Goal: Task Accomplishment & Management: Use online tool/utility

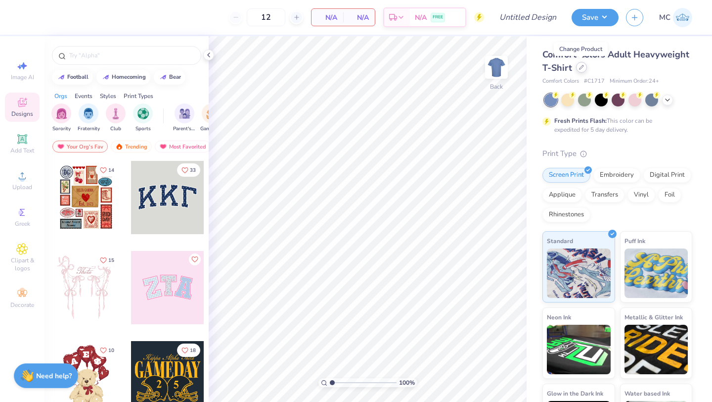
click at [581, 66] on icon at bounding box center [582, 67] width 4 height 4
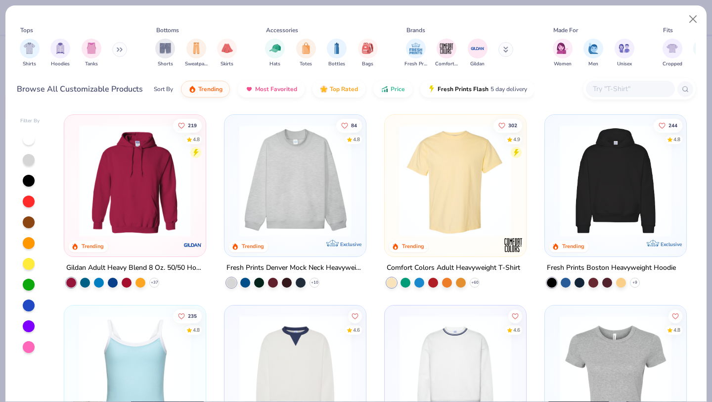
click at [615, 90] on input "text" at bounding box center [630, 88] width 76 height 11
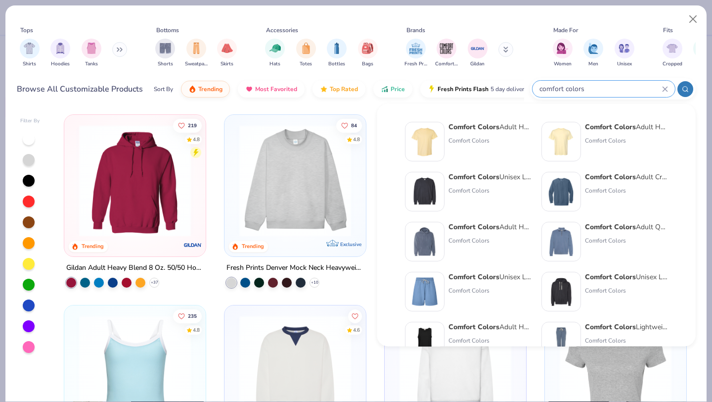
type input "comfort colors"
click at [610, 126] on strong "Comfort Colors" at bounding box center [610, 126] width 51 height 9
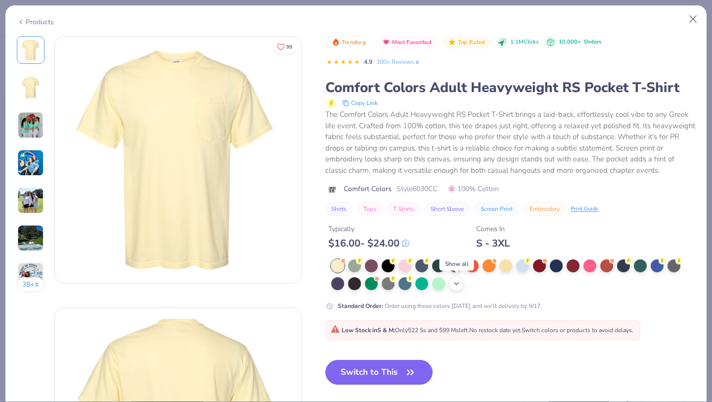
click at [455, 285] on icon at bounding box center [457, 284] width 8 height 8
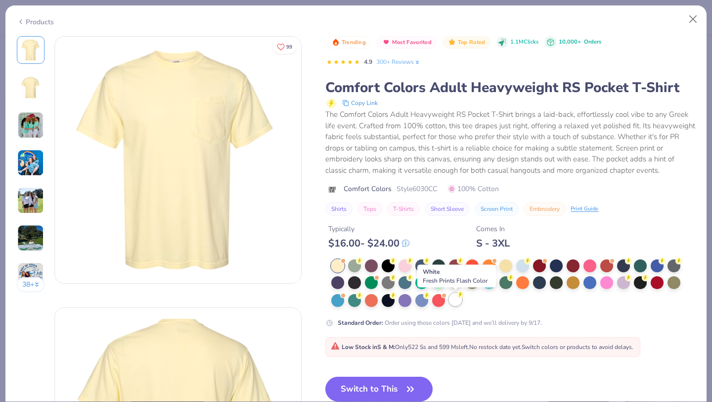
click at [454, 304] on div at bounding box center [455, 299] width 13 height 13
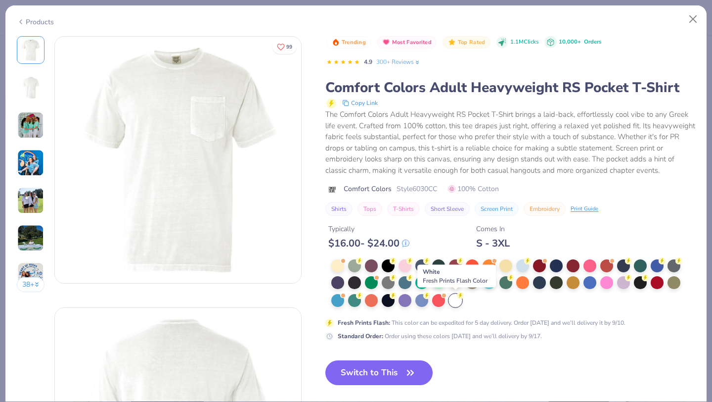
click at [462, 295] on circle at bounding box center [460, 295] width 7 height 7
click at [388, 378] on button "Switch to This" at bounding box center [379, 372] width 107 height 25
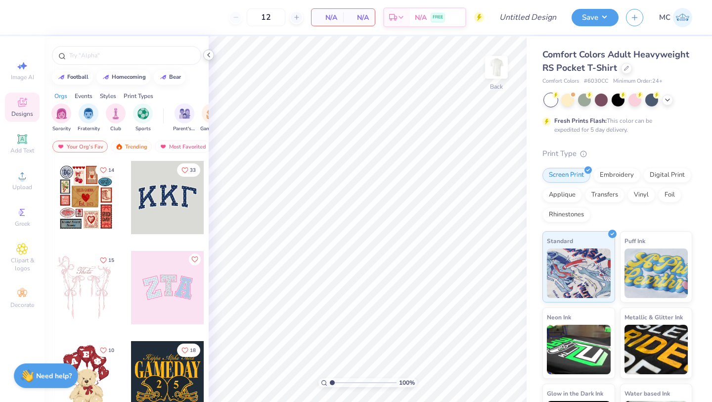
click at [209, 56] on icon at bounding box center [209, 55] width 8 height 8
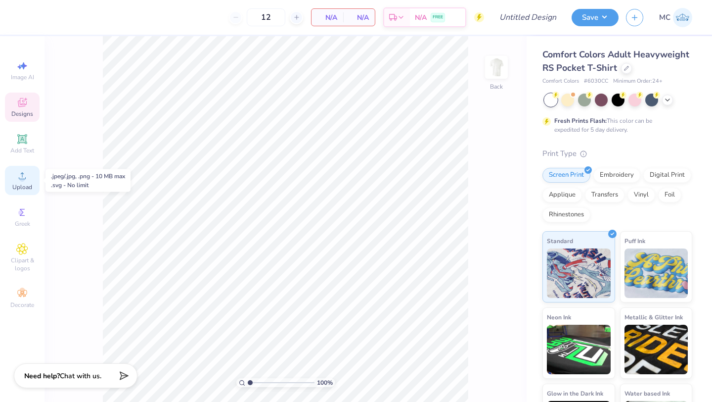
click at [24, 176] on icon at bounding box center [22, 176] width 12 height 12
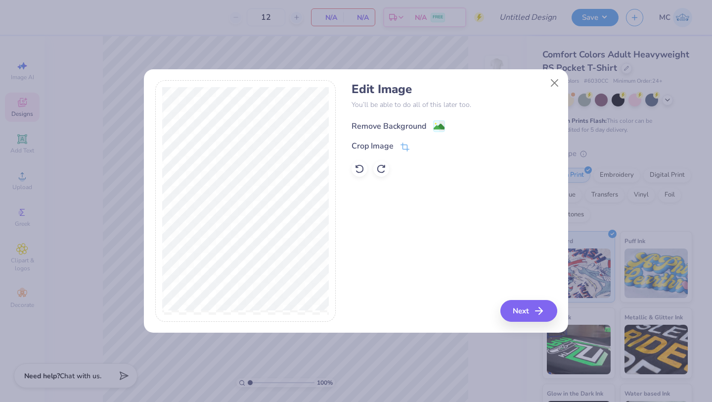
click at [438, 125] on image at bounding box center [439, 126] width 11 height 11
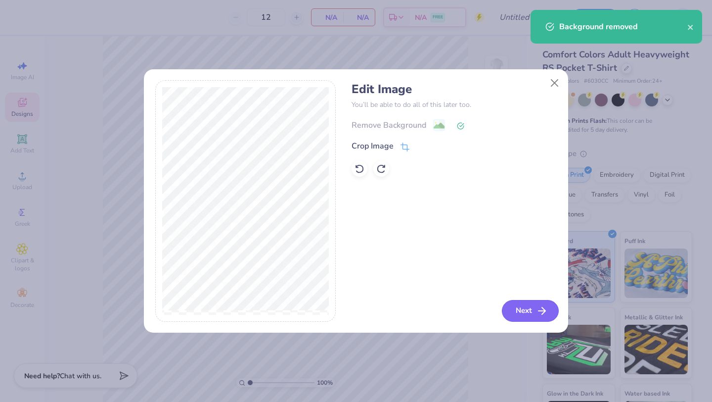
click at [528, 311] on button "Next" at bounding box center [530, 311] width 57 height 22
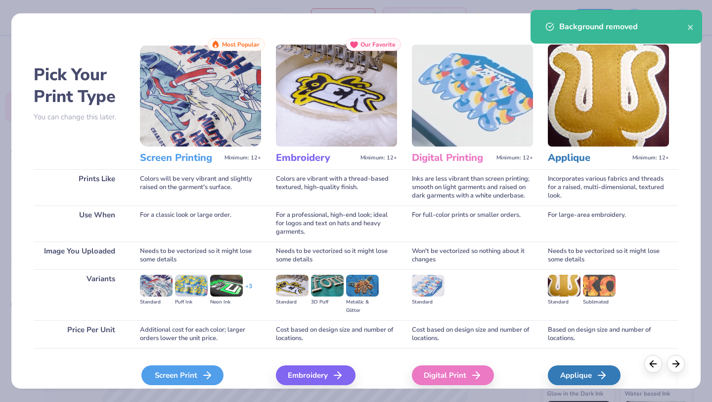
click at [164, 375] on div "Screen Print" at bounding box center [182, 375] width 82 height 20
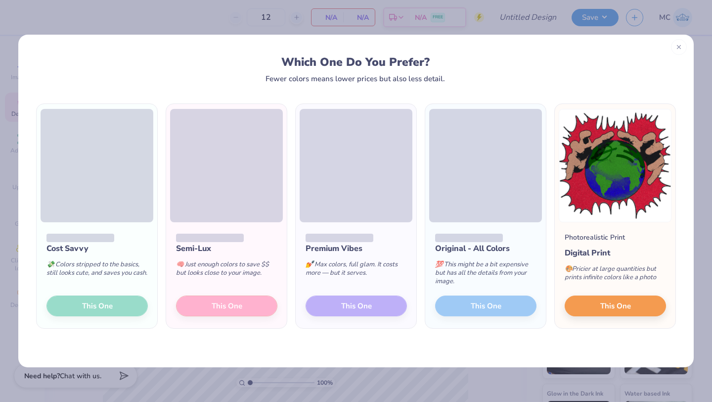
click at [682, 47] on icon at bounding box center [679, 47] width 7 height 7
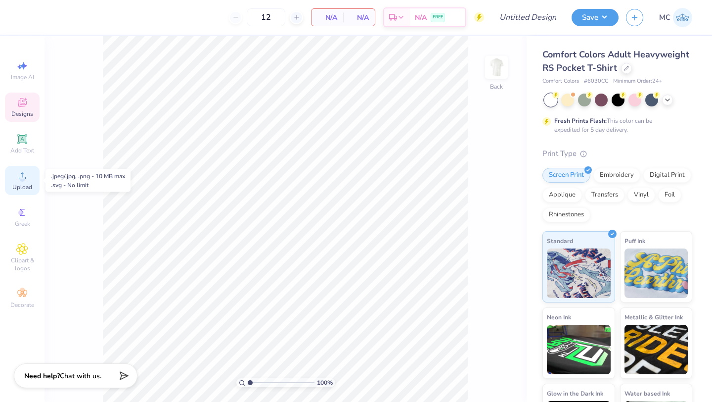
click at [23, 176] on circle at bounding box center [21, 178] width 5 height 5
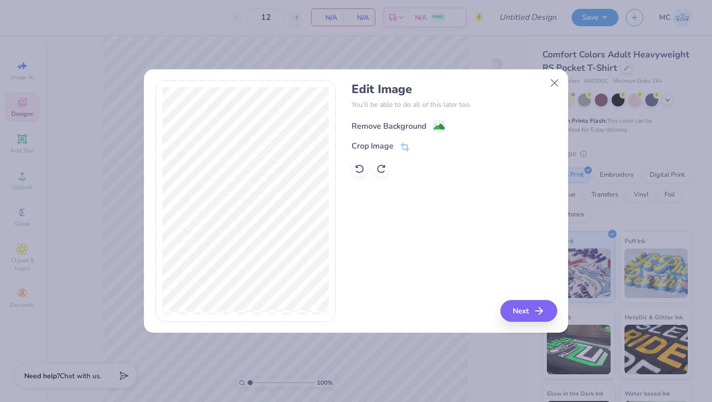
click at [441, 123] on image at bounding box center [439, 126] width 11 height 11
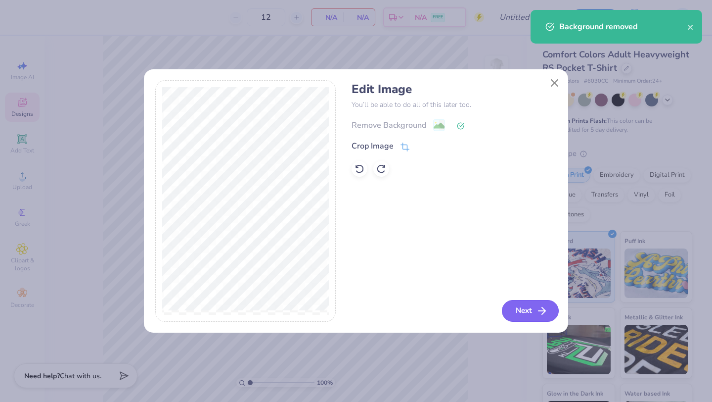
click at [540, 311] on line "button" at bounding box center [542, 311] width 7 height 0
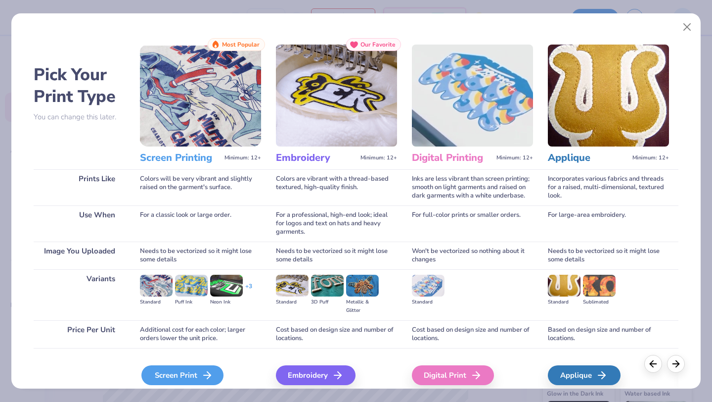
click at [190, 376] on div "Screen Print" at bounding box center [182, 375] width 82 height 20
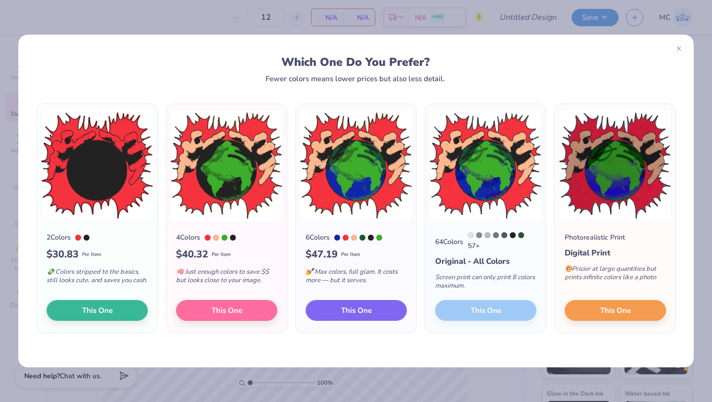
click at [343, 313] on span "This One" at bounding box center [356, 310] width 31 height 11
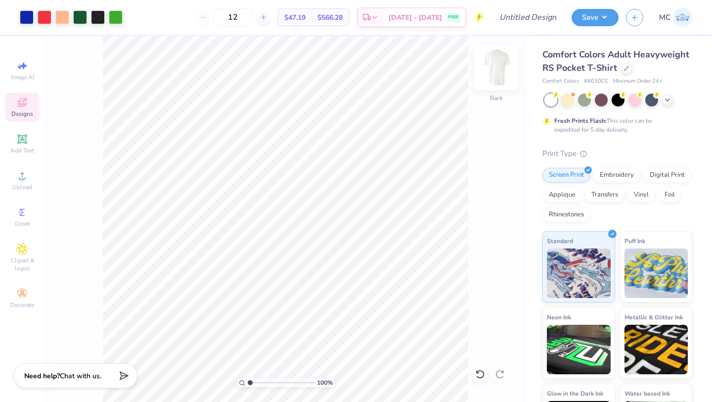
click at [498, 71] on img at bounding box center [497, 67] width 40 height 40
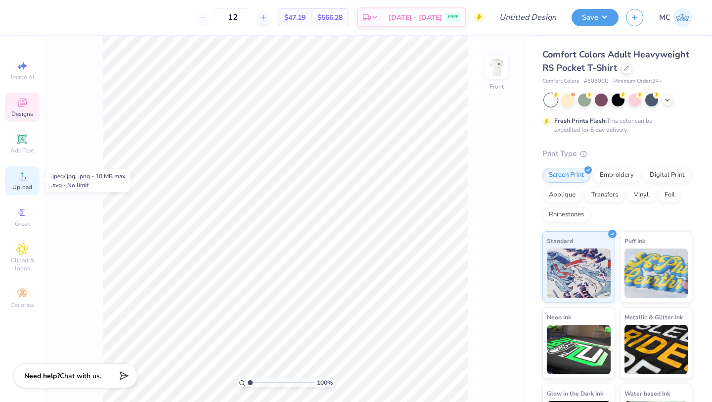
click at [20, 185] on span "Upload" at bounding box center [22, 187] width 20 height 8
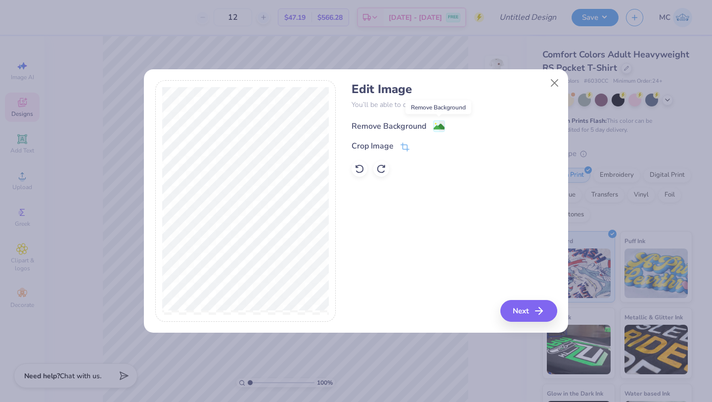
click at [439, 129] on image at bounding box center [439, 126] width 11 height 11
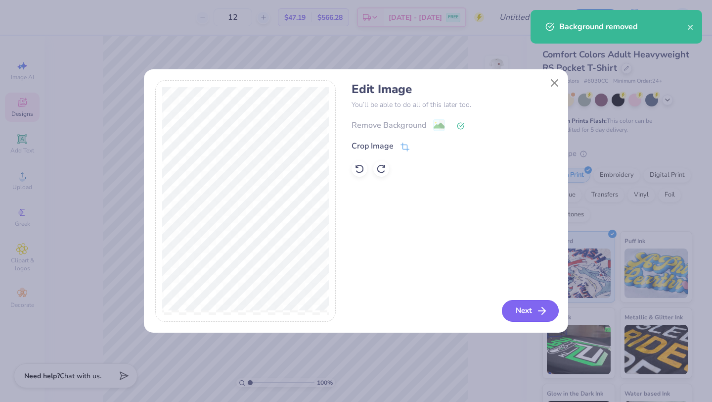
click at [539, 312] on icon "button" at bounding box center [542, 311] width 12 height 12
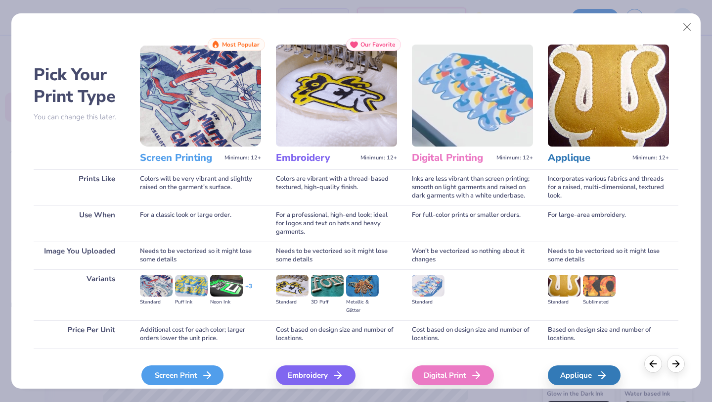
click at [188, 373] on div "Screen Print" at bounding box center [182, 375] width 82 height 20
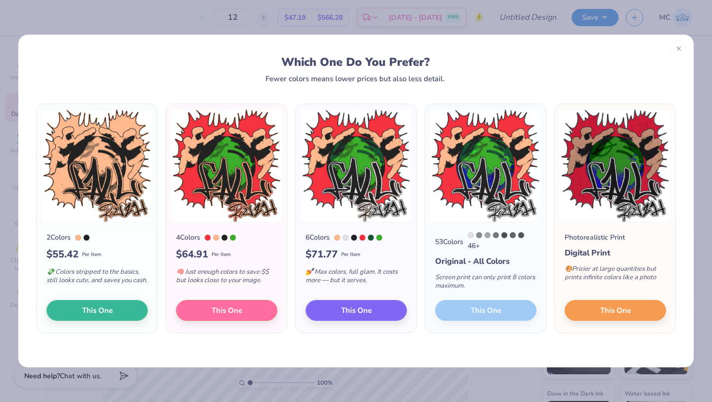
click at [487, 312] on div "53 Colors 46 + Original - All Colors Screen print can only print 8 colors maxim…" at bounding box center [485, 277] width 121 height 110
click at [601, 315] on span "This One" at bounding box center [616, 308] width 31 height 11
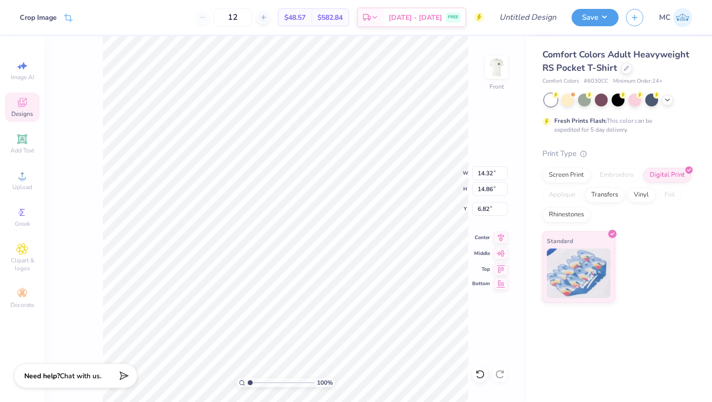
type input "10.32"
type input "10.71"
type input "4.55"
type input "11.33"
type input "11.75"
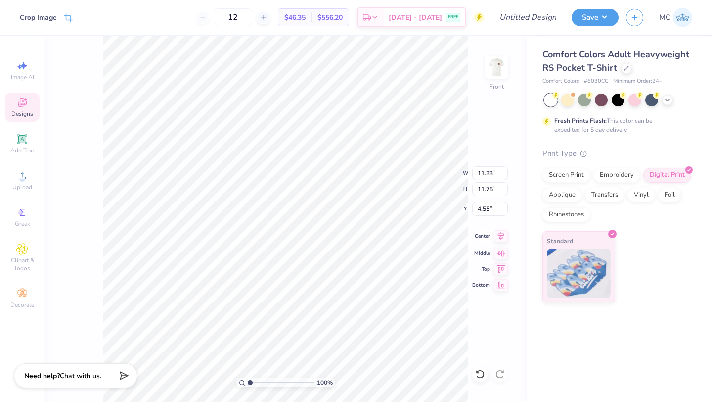
click at [500, 236] on icon at bounding box center [501, 236] width 14 height 12
click at [500, 238] on icon at bounding box center [501, 236] width 6 height 8
click at [501, 65] on img at bounding box center [497, 67] width 40 height 40
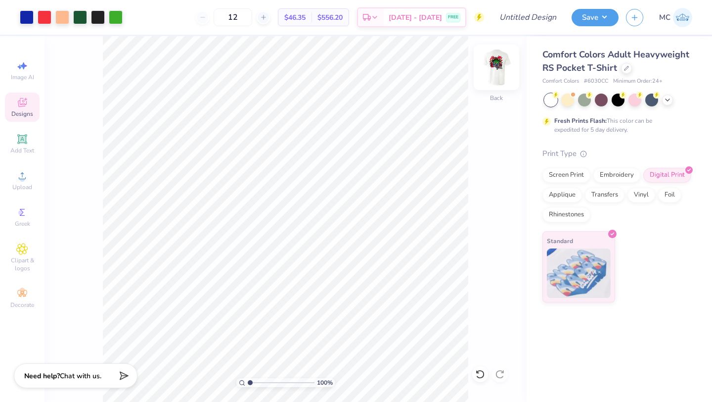
click at [497, 64] on img at bounding box center [497, 67] width 40 height 40
click at [490, 66] on img at bounding box center [497, 67] width 40 height 40
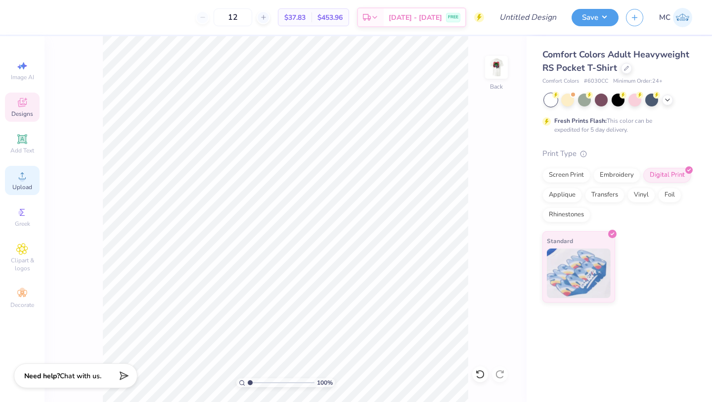
click at [6, 176] on div "Upload" at bounding box center [22, 180] width 35 height 29
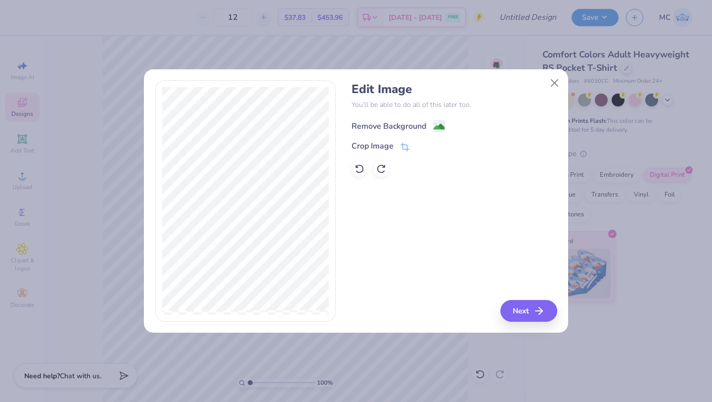
click at [439, 127] on image at bounding box center [439, 126] width 11 height 11
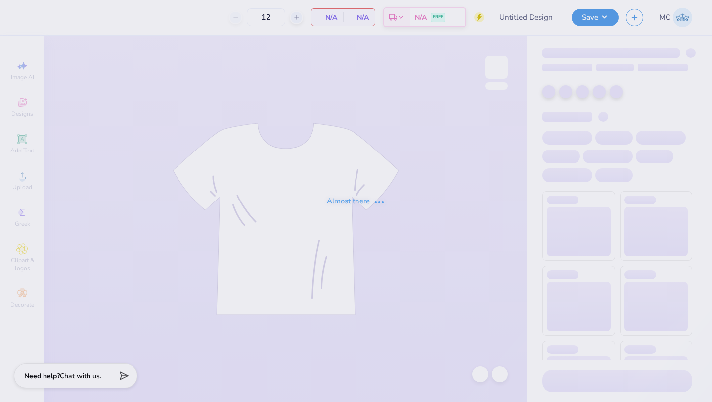
type input "Rockies Option 1"
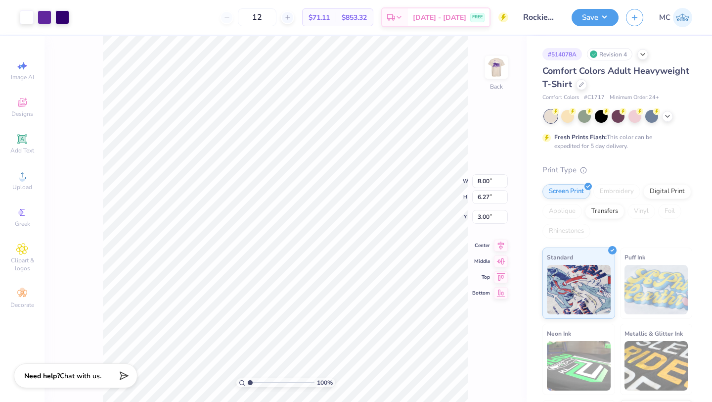
type input "4.39"
type input "3.44"
type input "3.78"
click at [492, 76] on img at bounding box center [497, 67] width 40 height 40
click at [498, 69] on img at bounding box center [497, 67] width 40 height 40
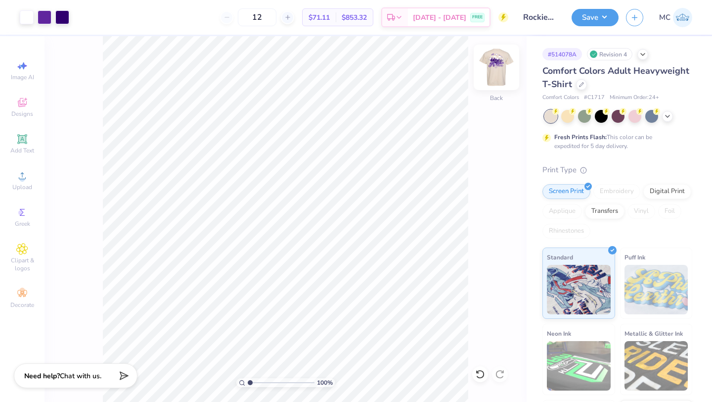
click at [492, 73] on img at bounding box center [497, 67] width 40 height 40
click at [497, 66] on img at bounding box center [497, 67] width 40 height 40
click at [595, 17] on button "Save" at bounding box center [595, 15] width 47 height 17
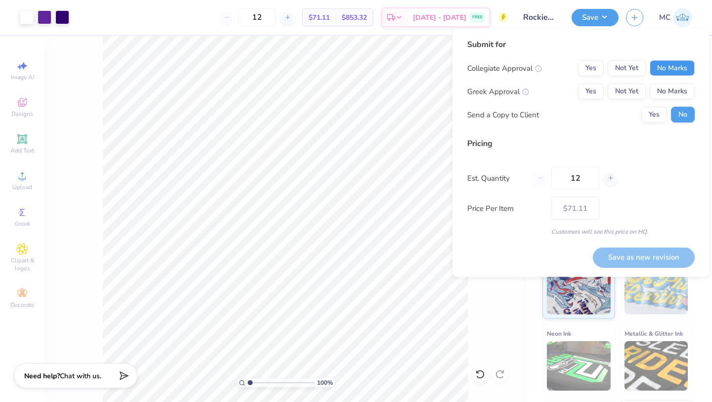
click at [666, 68] on button "No Marks" at bounding box center [672, 68] width 45 height 16
click at [594, 93] on button "Yes" at bounding box center [591, 92] width 26 height 16
click at [654, 119] on button "Yes" at bounding box center [655, 115] width 26 height 16
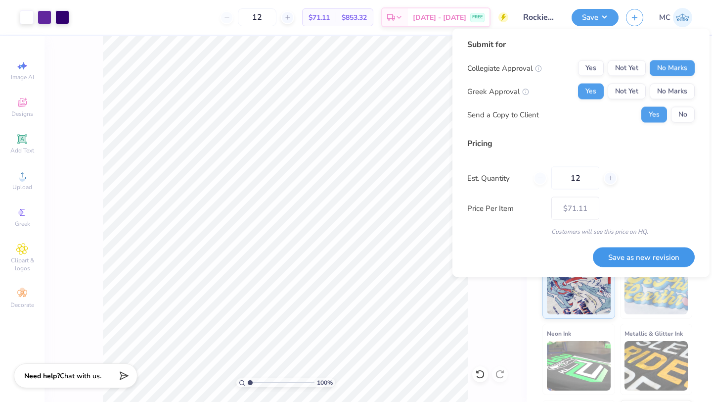
click at [637, 259] on button "Save as new revision" at bounding box center [644, 257] width 102 height 20
type input "$71.11"
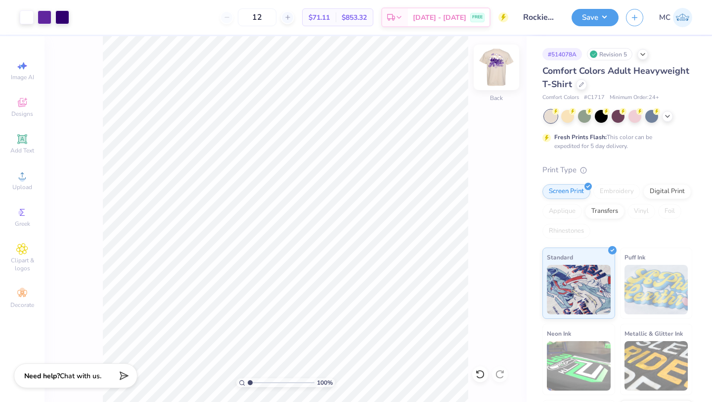
click at [496, 80] on img at bounding box center [497, 67] width 40 height 40
click at [493, 66] on img at bounding box center [497, 67] width 40 height 40
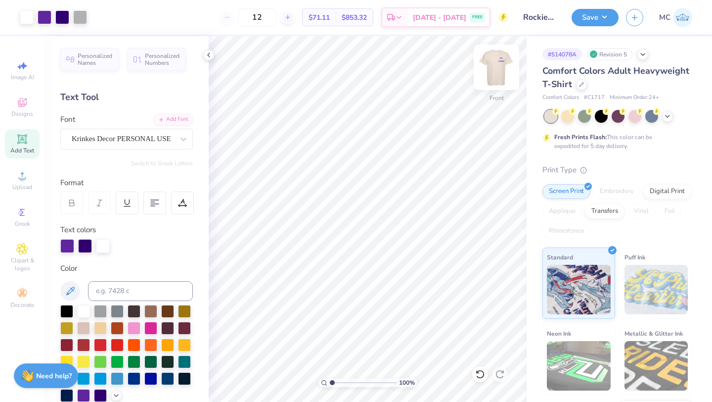
click at [495, 71] on img at bounding box center [497, 67] width 40 height 40
click at [502, 65] on img at bounding box center [497, 67] width 40 height 40
click at [667, 118] on icon at bounding box center [668, 115] width 8 height 8
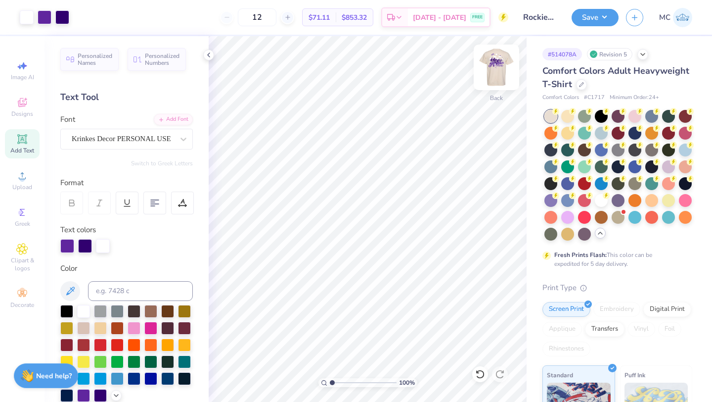
click at [495, 65] on img at bounding box center [497, 67] width 40 height 40
click at [620, 152] on div at bounding box center [618, 148] width 13 height 13
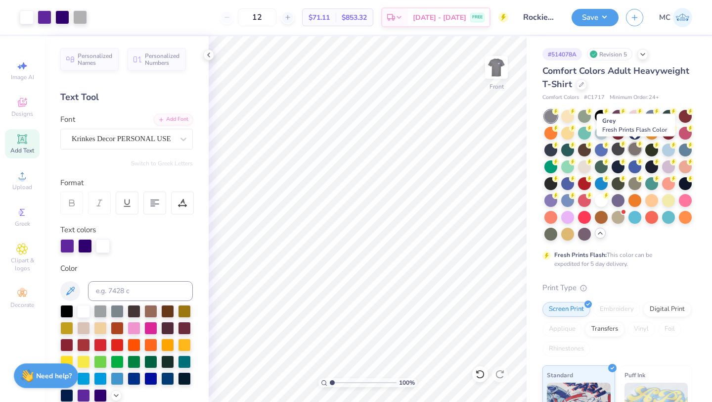
click at [635, 149] on div at bounding box center [635, 148] width 13 height 13
click at [619, 150] on div at bounding box center [618, 148] width 13 height 13
click at [618, 149] on div at bounding box center [618, 148] width 13 height 13
click at [635, 150] on div at bounding box center [635, 148] width 13 height 13
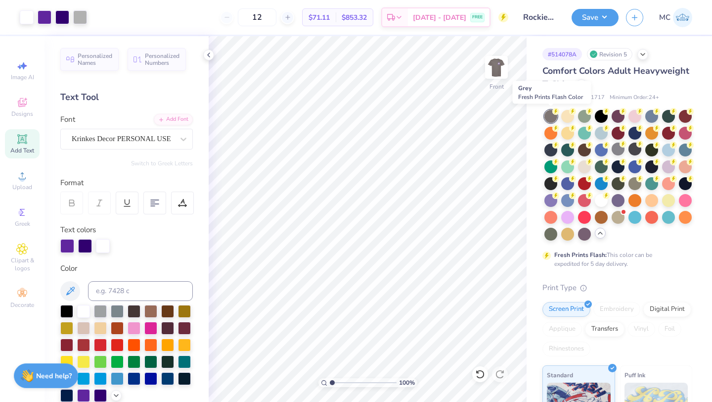
click at [551, 115] on div at bounding box center [551, 116] width 13 height 13
click at [616, 151] on div at bounding box center [618, 148] width 13 height 13
click at [616, 217] on div at bounding box center [618, 216] width 13 height 13
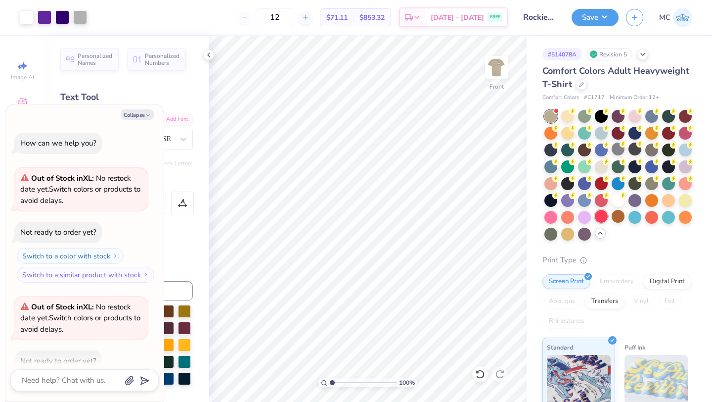
scroll to position [54, 0]
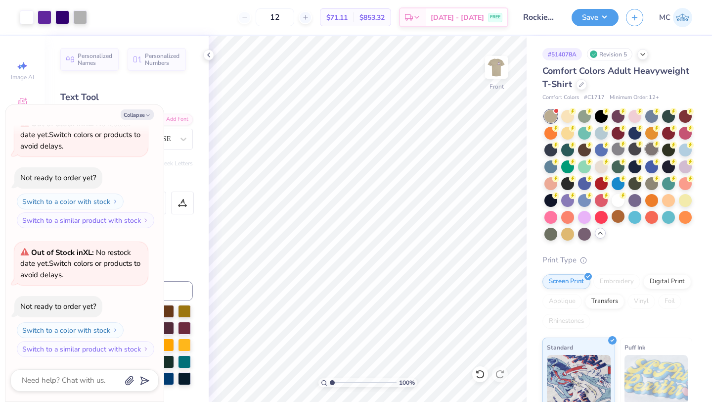
click at [656, 154] on div at bounding box center [652, 148] width 13 height 13
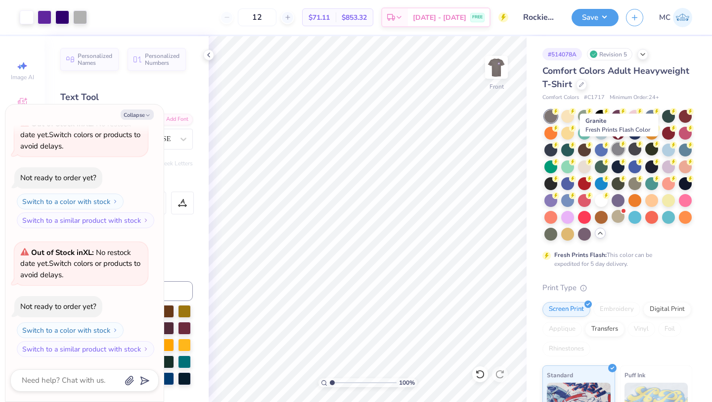
click at [618, 148] on div at bounding box center [618, 148] width 13 height 13
click at [638, 148] on div at bounding box center [635, 148] width 13 height 13
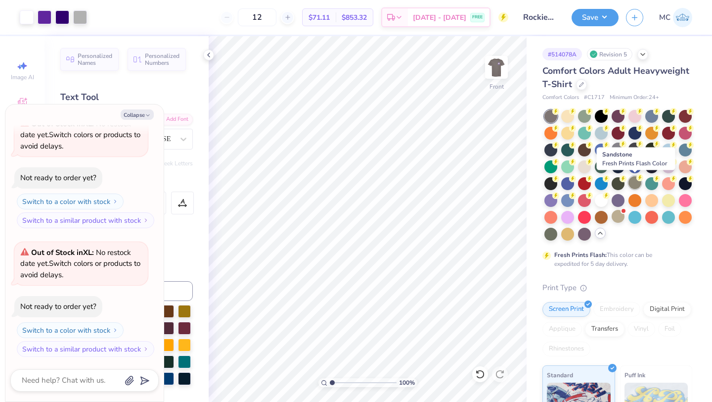
click at [635, 183] on div at bounding box center [635, 182] width 13 height 13
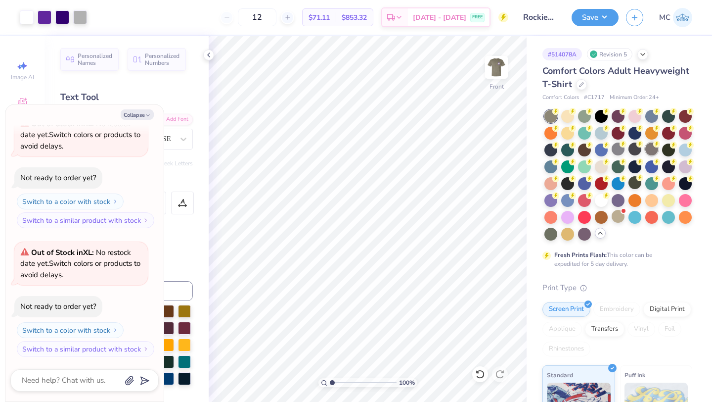
click at [646, 149] on div at bounding box center [652, 148] width 13 height 13
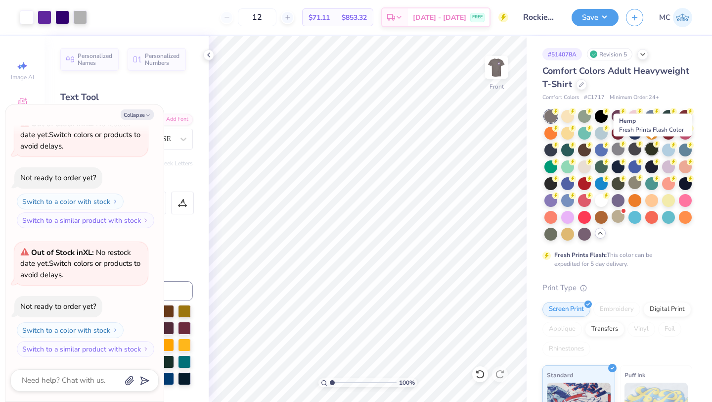
click at [655, 148] on div at bounding box center [652, 148] width 13 height 13
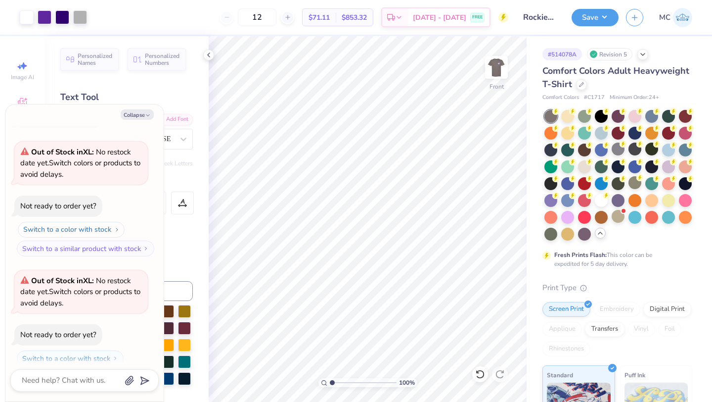
scroll to position [0, 0]
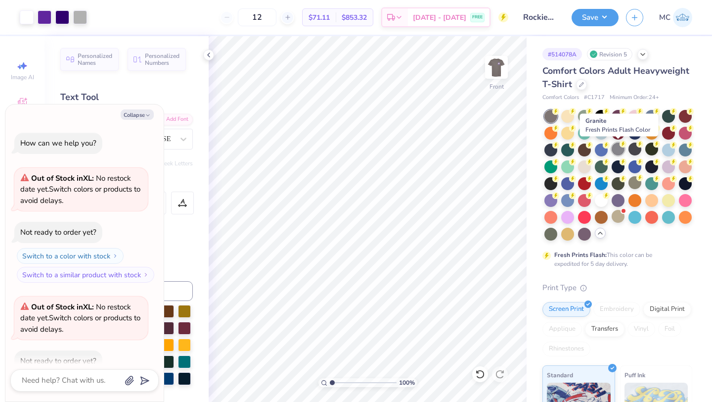
click at [617, 148] on div at bounding box center [618, 148] width 13 height 13
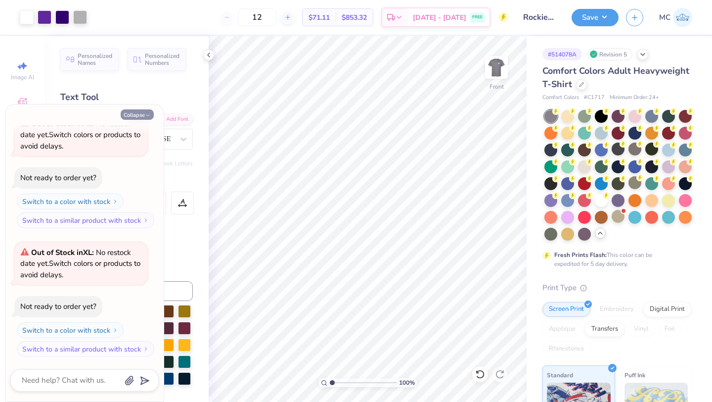
click at [133, 113] on button "Collapse" at bounding box center [137, 114] width 33 height 10
type textarea "x"
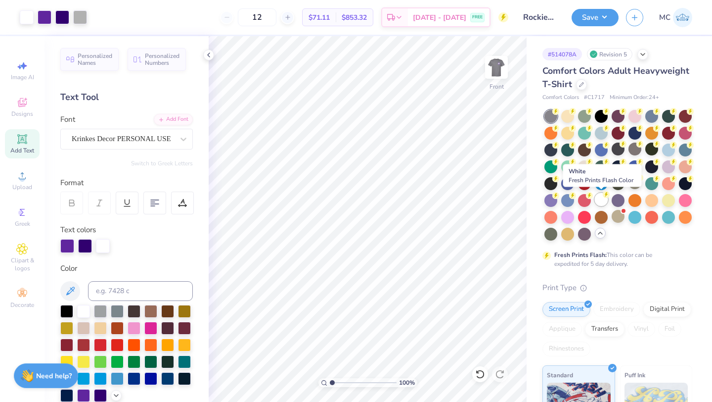
click at [603, 195] on icon at bounding box center [606, 194] width 7 height 7
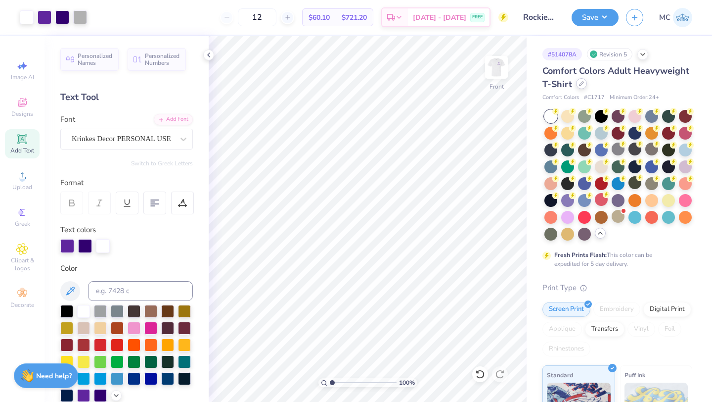
click at [583, 84] on icon at bounding box center [581, 83] width 5 height 5
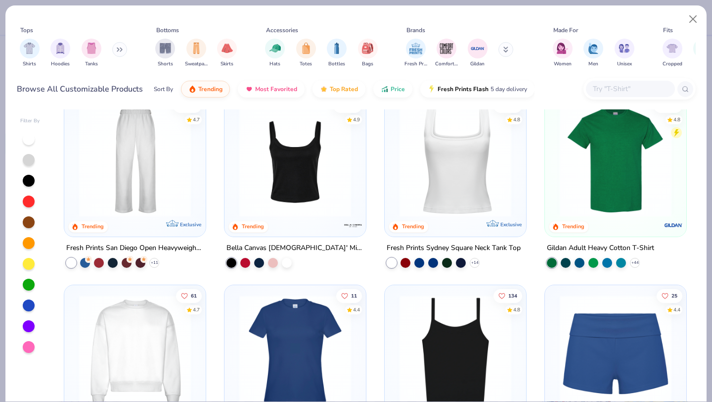
scroll to position [398, 0]
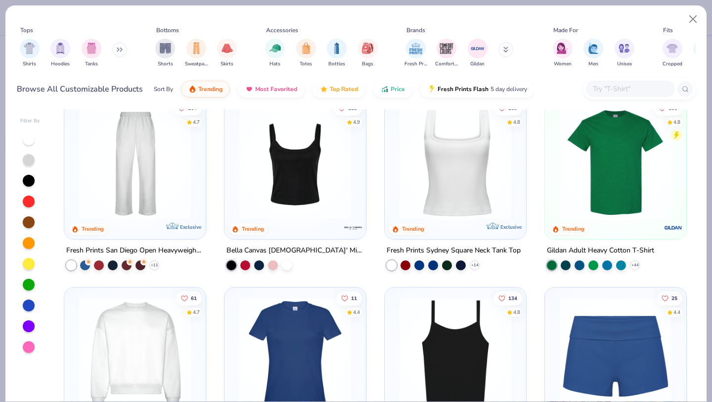
click at [622, 185] on img at bounding box center [616, 163] width 122 height 112
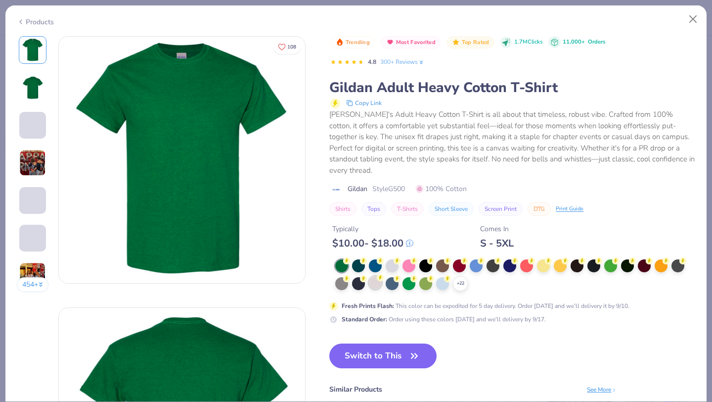
click at [378, 276] on div at bounding box center [375, 282] width 13 height 13
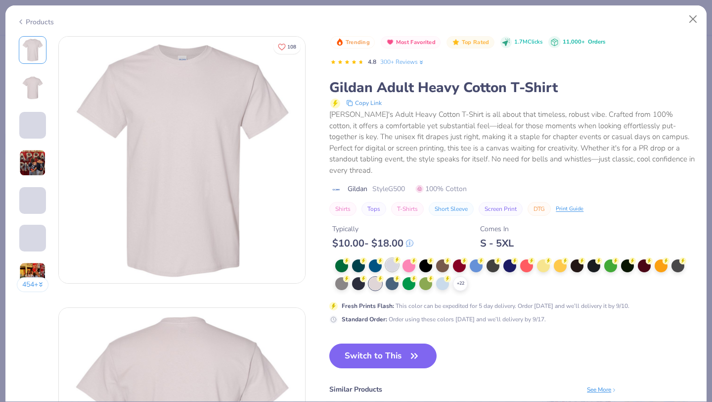
click at [394, 258] on div at bounding box center [392, 264] width 13 height 13
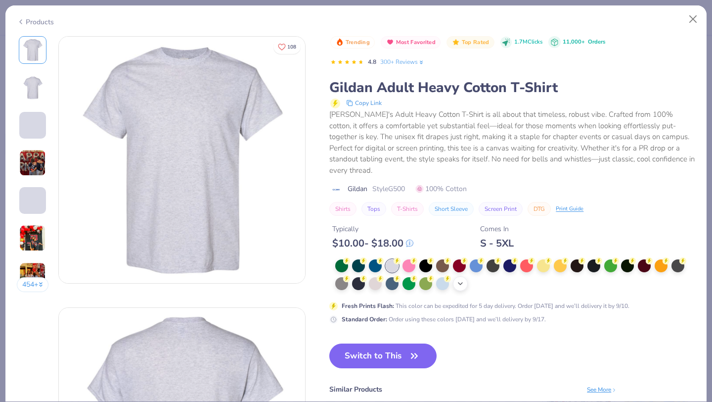
click at [463, 282] on polyline at bounding box center [461, 283] width 4 height 2
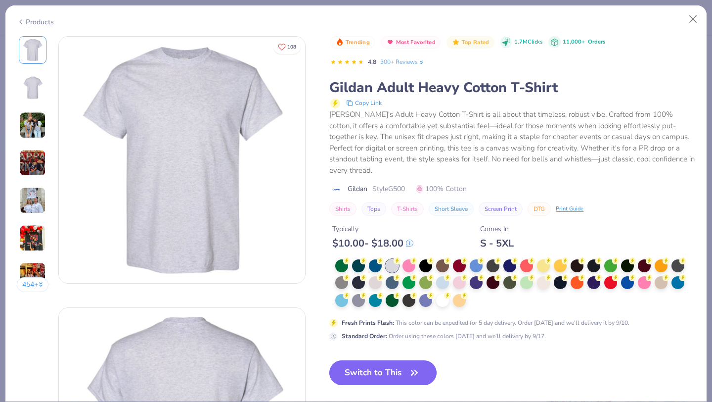
click at [403, 364] on button "Switch to This" at bounding box center [382, 372] width 107 height 25
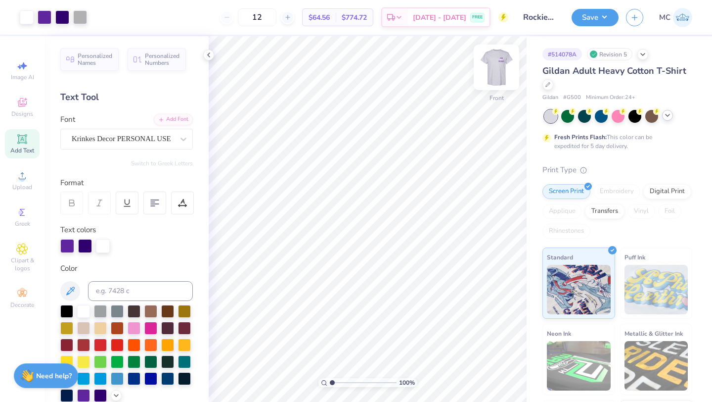
click at [511, 73] on img at bounding box center [497, 67] width 40 height 40
click at [504, 71] on img at bounding box center [497, 67] width 40 height 40
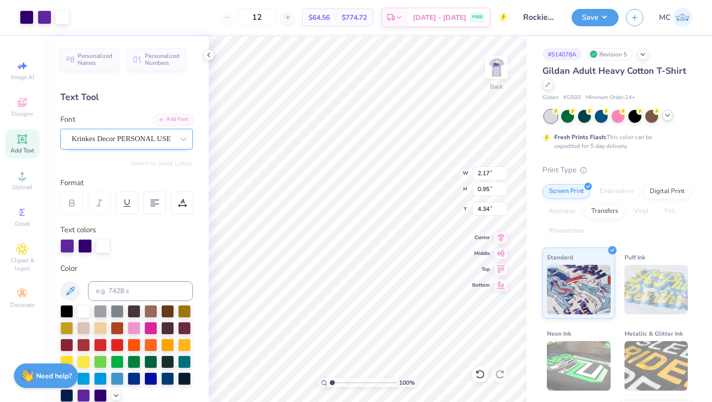
click at [149, 141] on div "Krinkes Decor PERSONAL USE" at bounding box center [123, 138] width 104 height 15
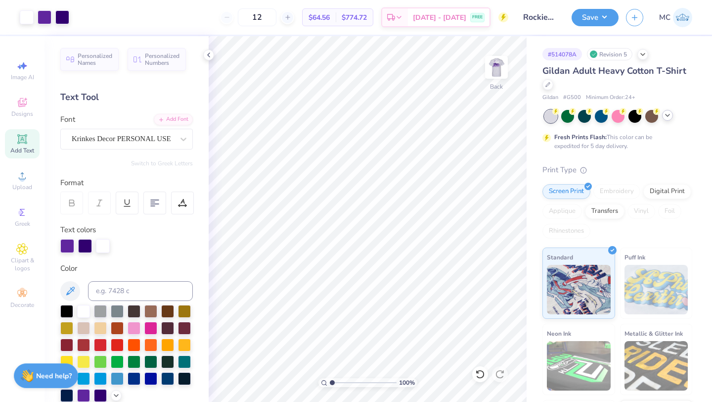
click at [21, 140] on icon at bounding box center [22, 139] width 12 height 12
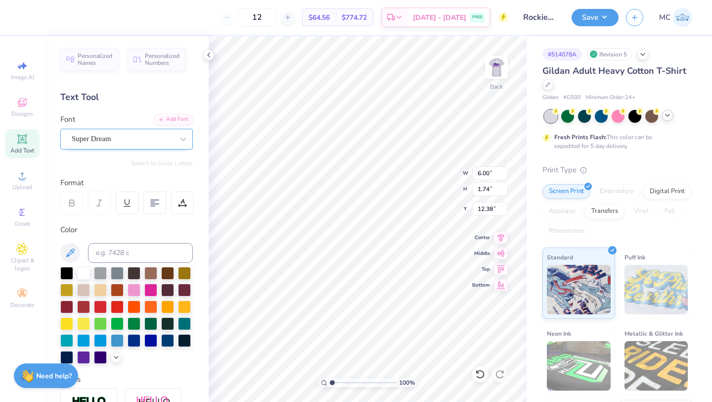
type textarea "Kappa"
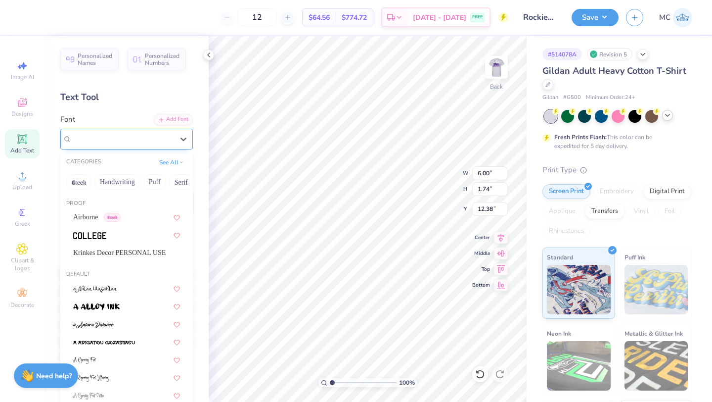
click at [150, 132] on div at bounding box center [123, 138] width 102 height 13
click at [136, 248] on span "Krinkes Decor PERSONAL USE" at bounding box center [119, 252] width 93 height 10
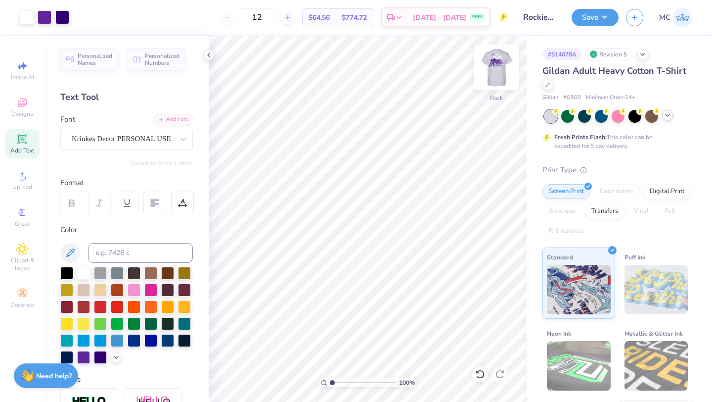
click at [500, 71] on img at bounding box center [497, 67] width 40 height 40
click at [500, 71] on img at bounding box center [497, 67] width 20 height 20
click at [493, 77] on img at bounding box center [497, 67] width 40 height 40
click at [493, 77] on img at bounding box center [497, 67] width 20 height 20
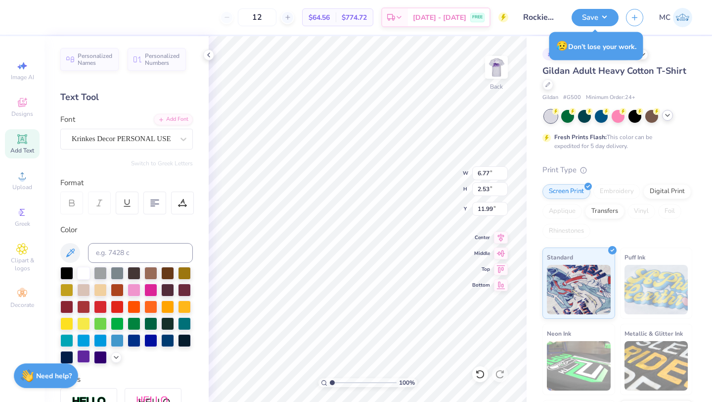
click at [78, 358] on div at bounding box center [83, 356] width 13 height 13
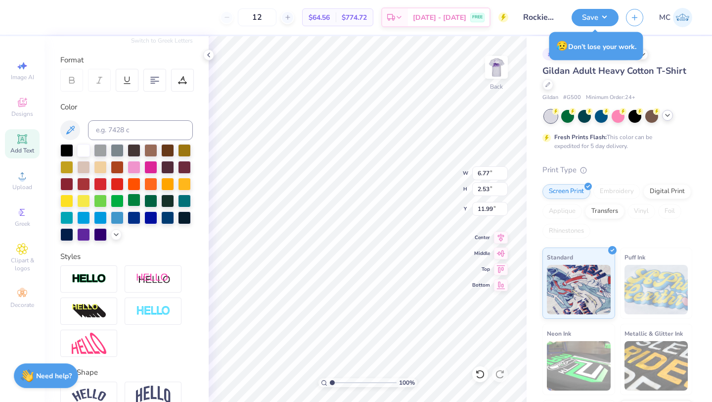
scroll to position [124, 0]
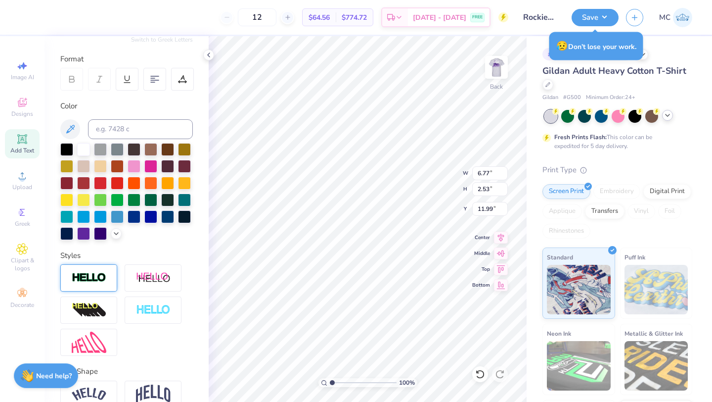
click at [82, 270] on div at bounding box center [88, 277] width 57 height 27
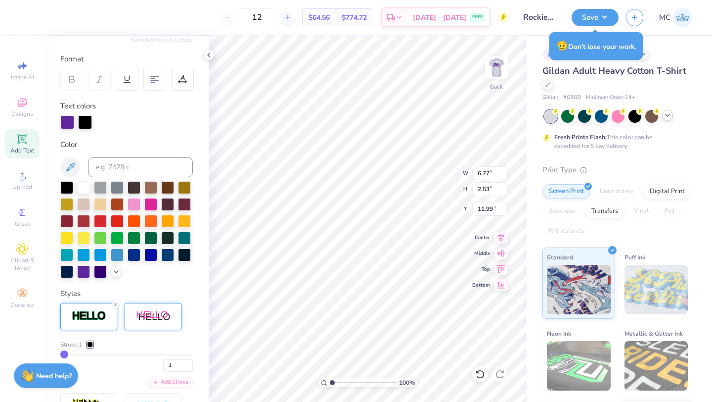
scroll to position [156, 0]
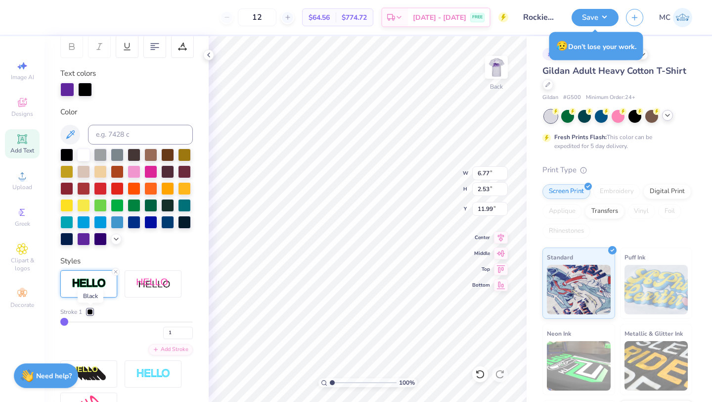
click at [91, 313] on div at bounding box center [90, 312] width 6 height 6
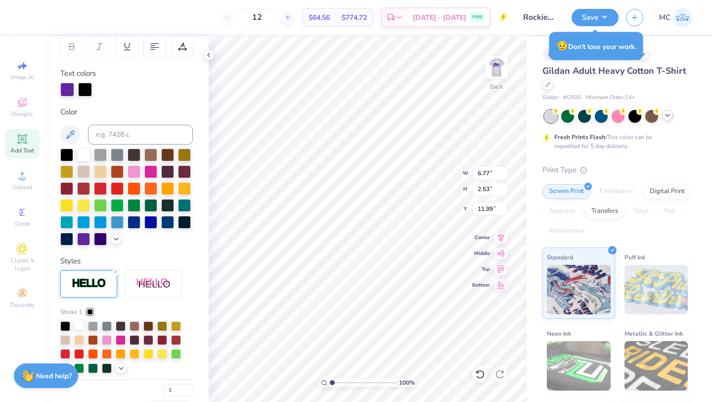
click at [79, 328] on div at bounding box center [79, 325] width 10 height 10
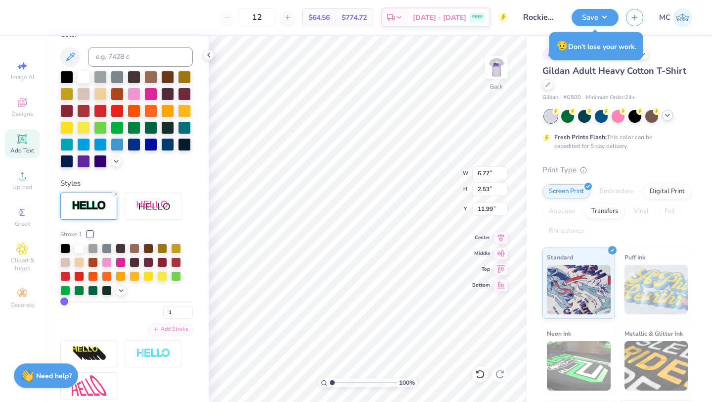
click at [64, 302] on input "range" at bounding box center [126, 301] width 133 height 1
type input "2"
type input "3"
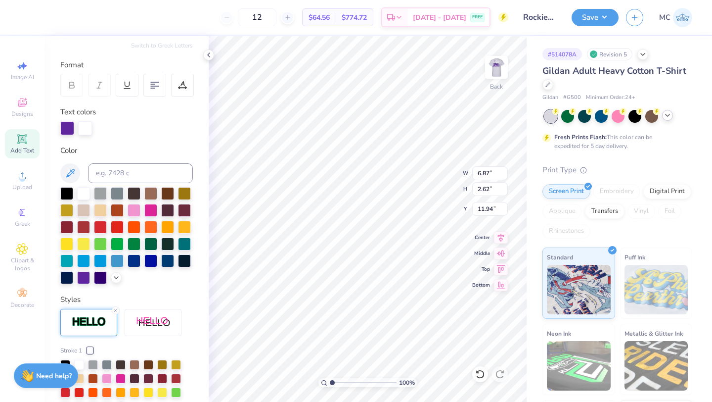
scroll to position [0, 0]
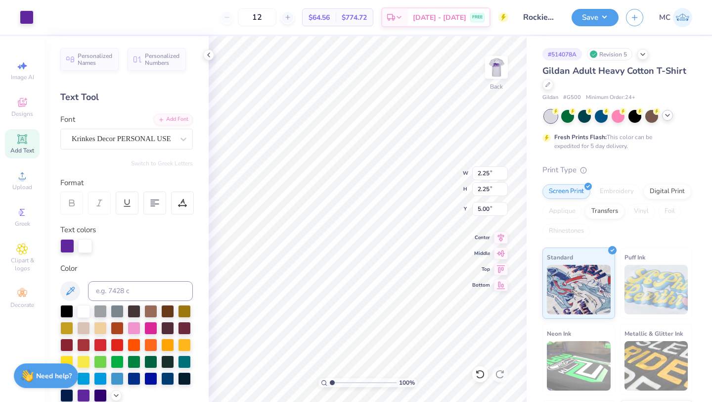
type input "5.03"
type input "1.31"
type input "2.14"
type input "5.14"
click at [498, 67] on img at bounding box center [497, 67] width 40 height 40
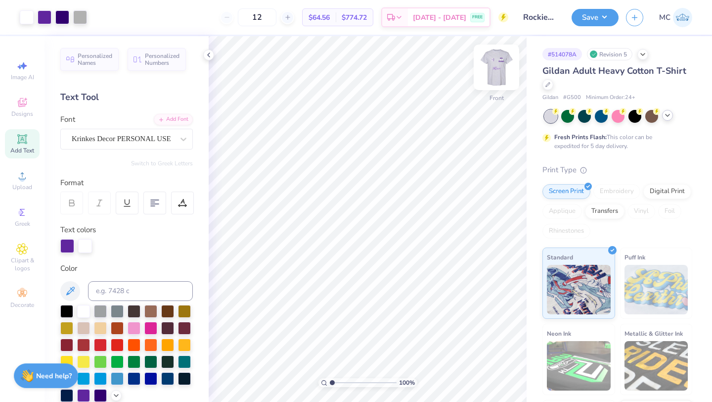
click at [497, 67] on img at bounding box center [497, 67] width 40 height 40
click at [499, 73] on img at bounding box center [497, 67] width 40 height 40
click at [499, 73] on img at bounding box center [497, 67] width 20 height 20
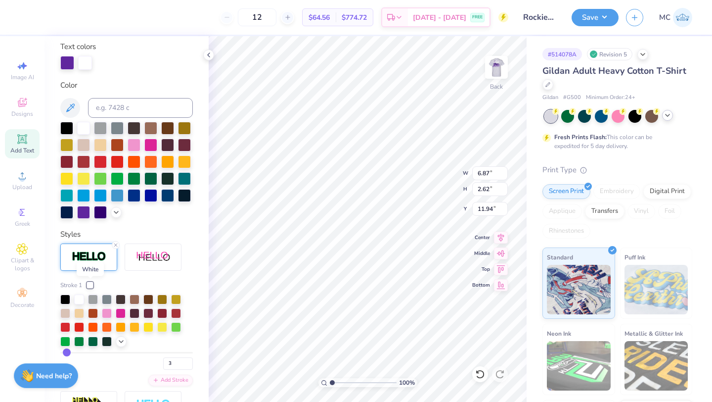
scroll to position [202, 0]
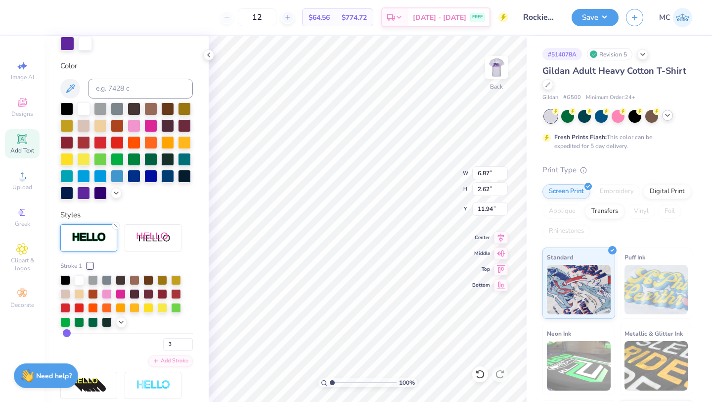
click at [68, 334] on input "range" at bounding box center [126, 332] width 133 height 1
type input "2"
type input "6.84"
type input "2.59"
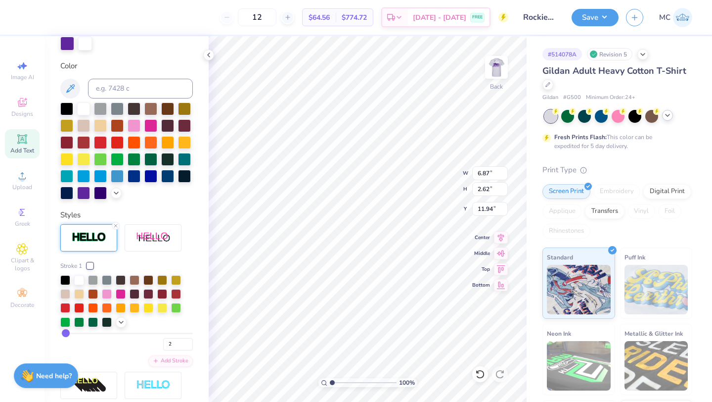
type input "11.95"
type input "4.36"
type input "3.88"
type input "4.33"
type input "1.64"
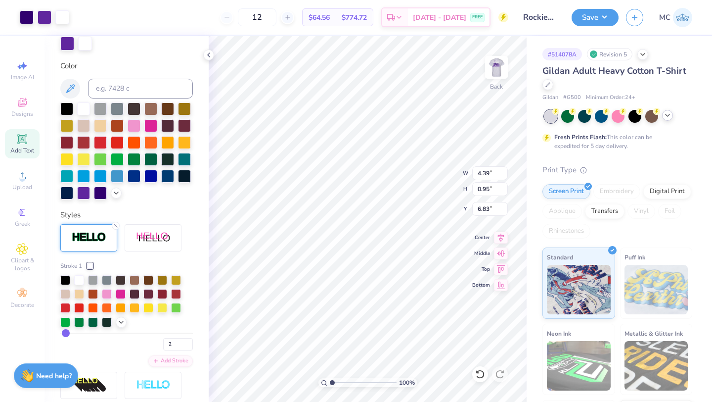
type input "3.00"
type input "0.65"
type input "4.80"
type input "1.82"
type input "3.00"
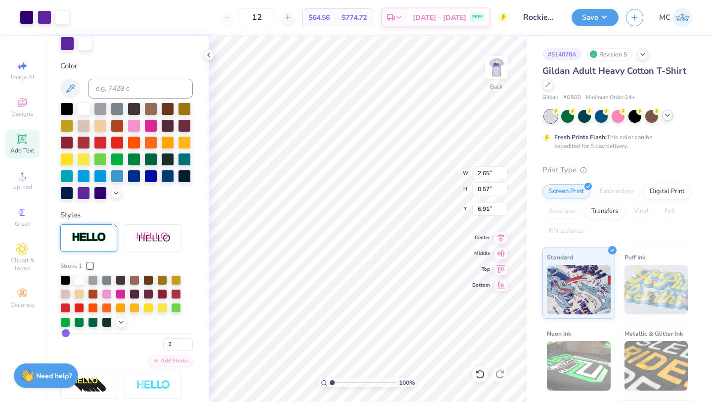
type input "2.65"
type input "0.57"
type input "4.53"
click at [426, 186] on div "100 % Back W 2.65 2.65 " H 0.57 0.57 " Y 4.53 4.53 " Center Middle Top Bottom" at bounding box center [368, 219] width 318 height 366
type input "5.66"
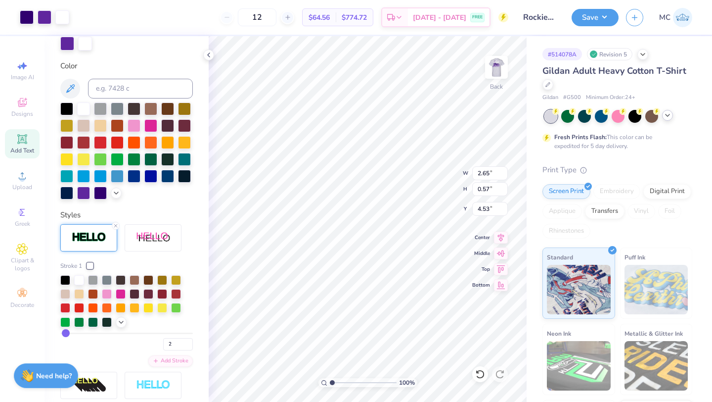
type input "4.53"
click at [588, 19] on button "Save" at bounding box center [595, 15] width 47 height 17
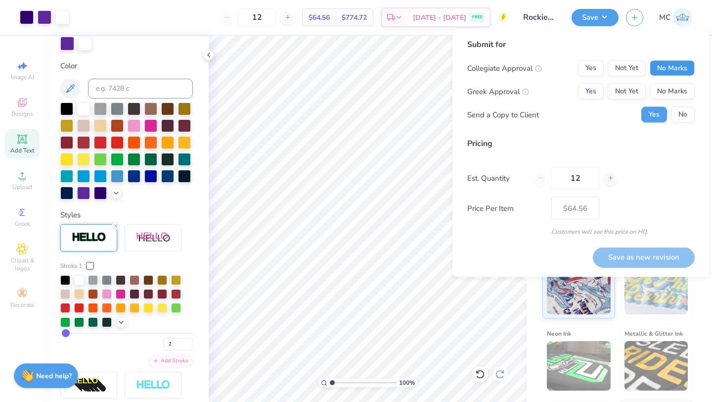
click at [668, 62] on button "No Marks" at bounding box center [672, 68] width 45 height 16
click at [587, 90] on button "Yes" at bounding box center [591, 92] width 26 height 16
click at [636, 263] on button "Save as new revision" at bounding box center [644, 257] width 102 height 20
type input "$64.56"
